Goal: Find specific page/section: Find specific page/section

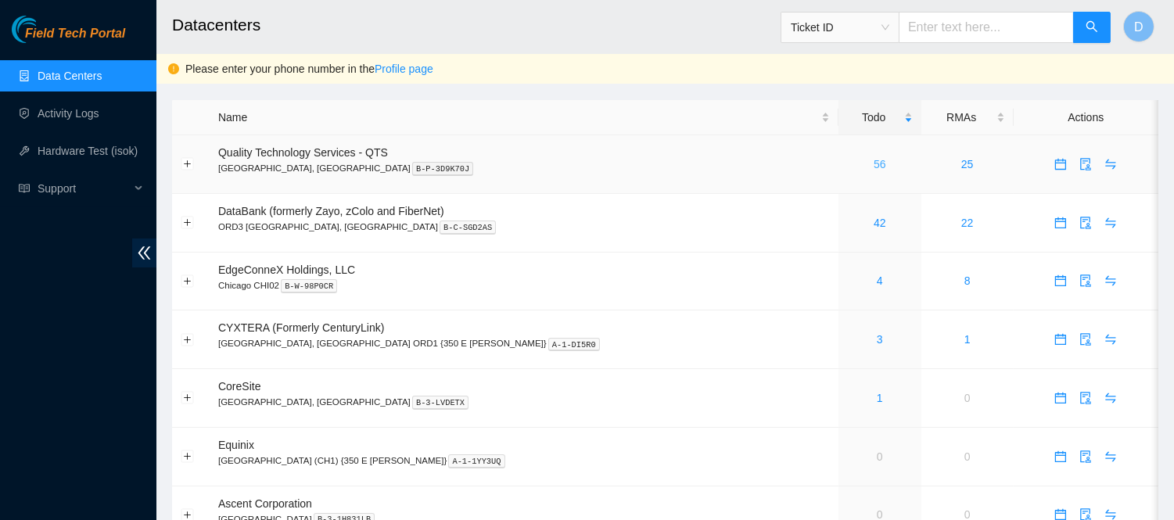
click at [874, 163] on link "56" at bounding box center [880, 164] width 13 height 13
